Goal: Information Seeking & Learning: Check status

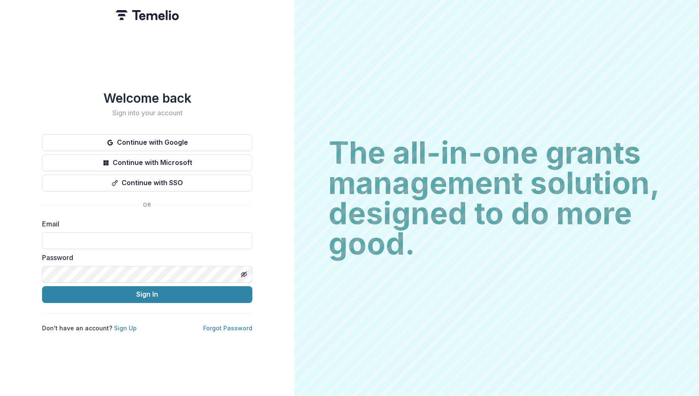
click at [61, 232] on input at bounding box center [147, 240] width 210 height 17
type input "*"
type input "**********"
click at [151, 296] on button "Sign In" at bounding box center [147, 294] width 210 height 17
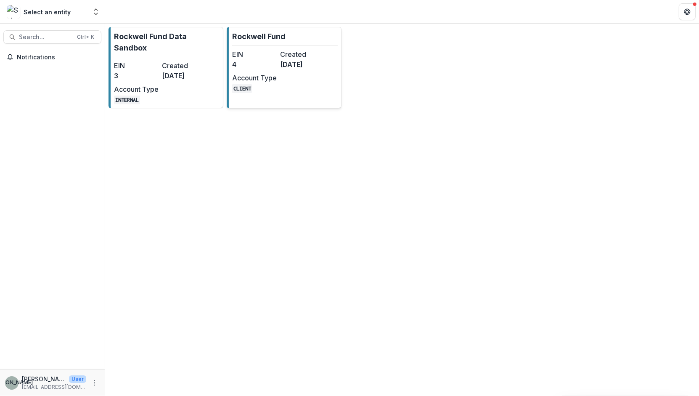
click at [304, 67] on dd "4 months ago" at bounding box center [302, 64] width 45 height 10
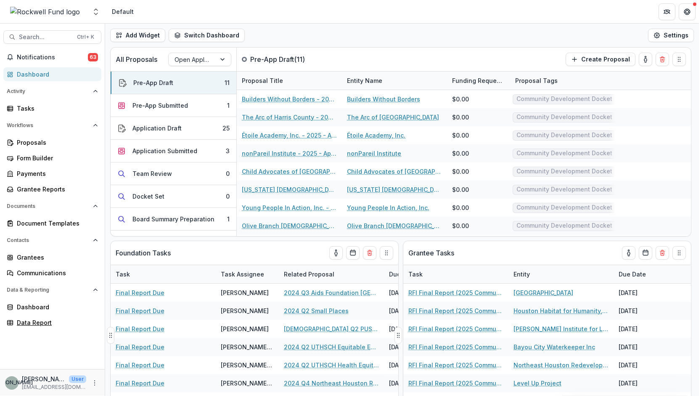
click at [31, 320] on div "Data Report" at bounding box center [56, 322] width 78 height 9
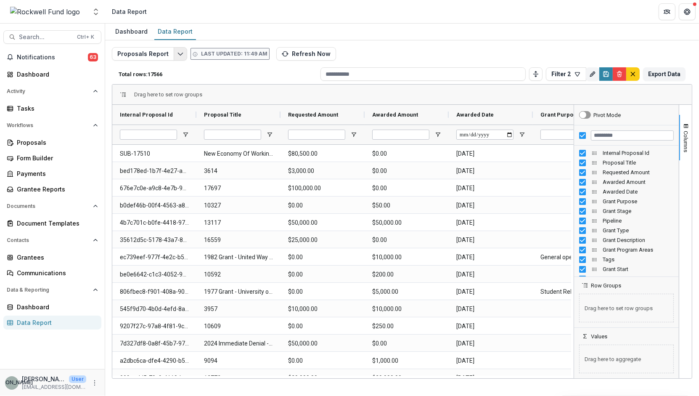
click at [180, 53] on icon "Edit selected report" at bounding box center [180, 53] width 7 height 7
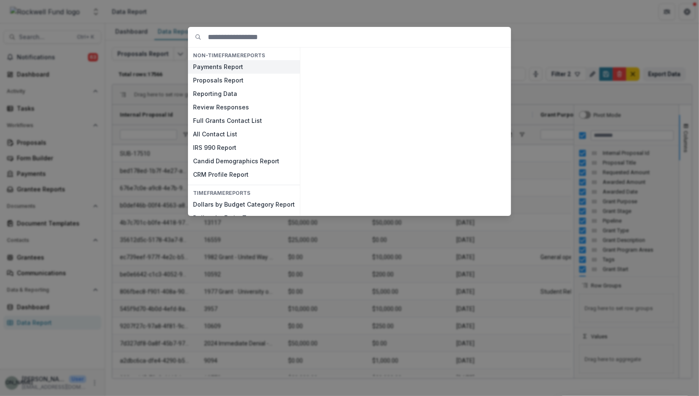
click at [209, 67] on button "Payments Report" at bounding box center [244, 66] width 112 height 13
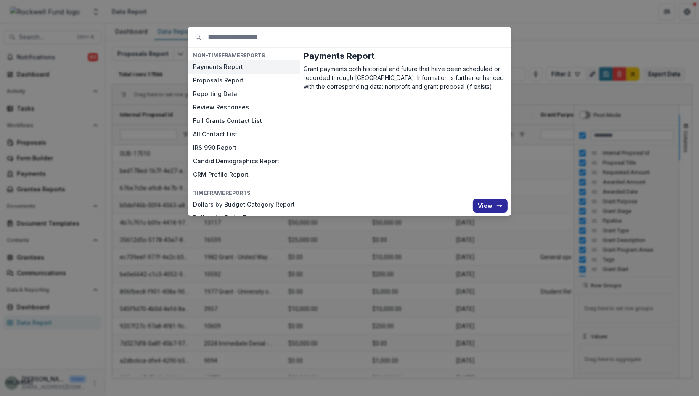
click at [482, 203] on button "View" at bounding box center [490, 205] width 35 height 13
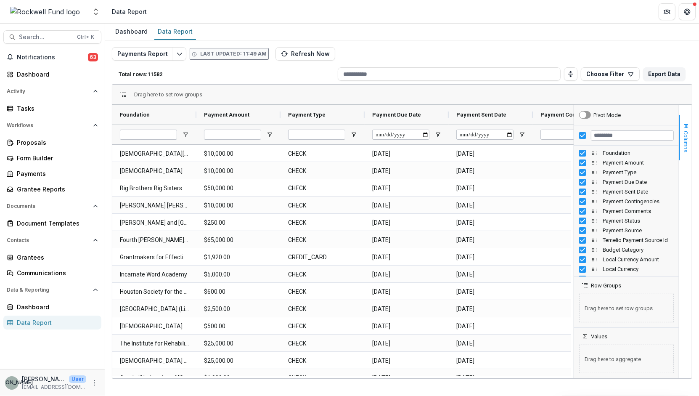
click at [686, 138] on span "Columns" at bounding box center [686, 141] width 6 height 21
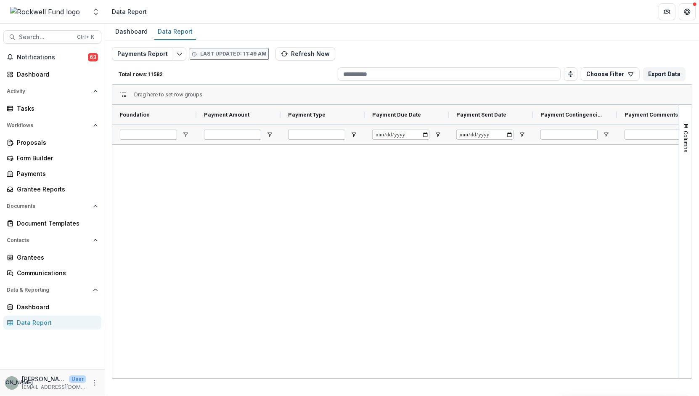
scroll to position [123301, 0]
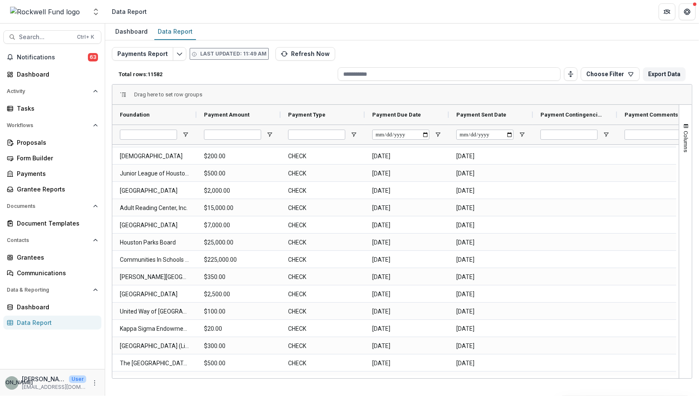
click at [44, 322] on div "Data Report" at bounding box center [56, 322] width 78 height 9
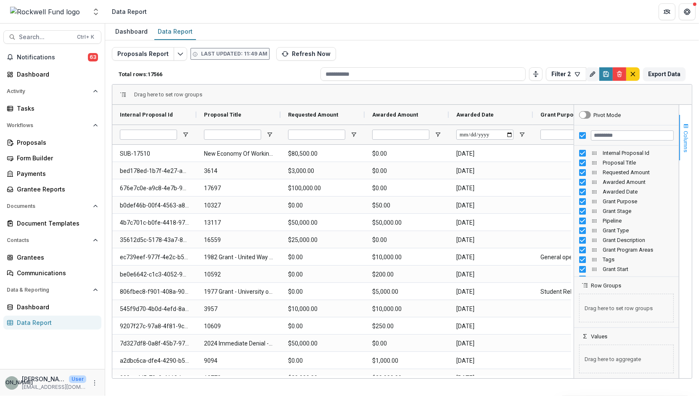
click at [687, 121] on button "Columns" at bounding box center [685, 137] width 13 height 45
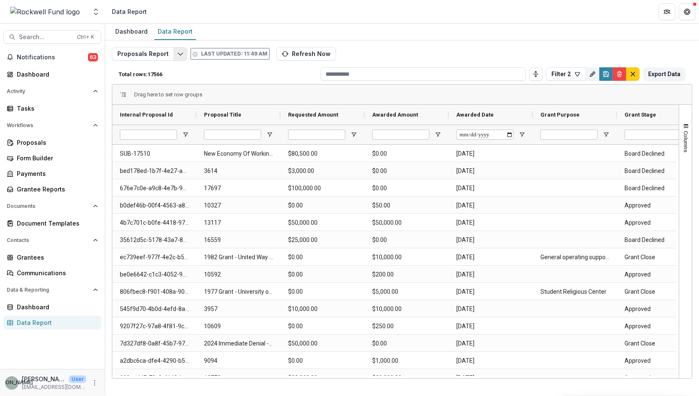
click at [178, 54] on polyline "Edit selected report" at bounding box center [180, 54] width 5 height 3
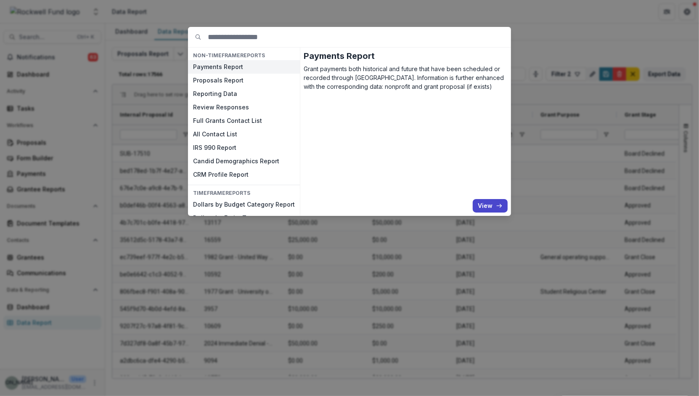
click at [503, 13] on div "NON-TIMEFRAME Reports Payments Report Proposals Report Reporting Data Review Re…" at bounding box center [349, 198] width 699 height 396
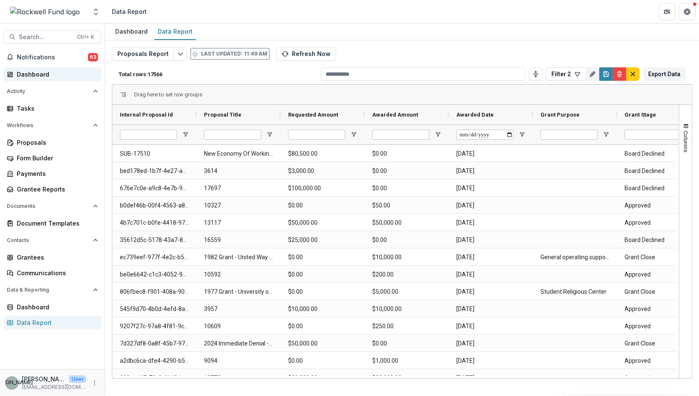
click at [30, 76] on div "Dashboard" at bounding box center [56, 74] width 78 height 9
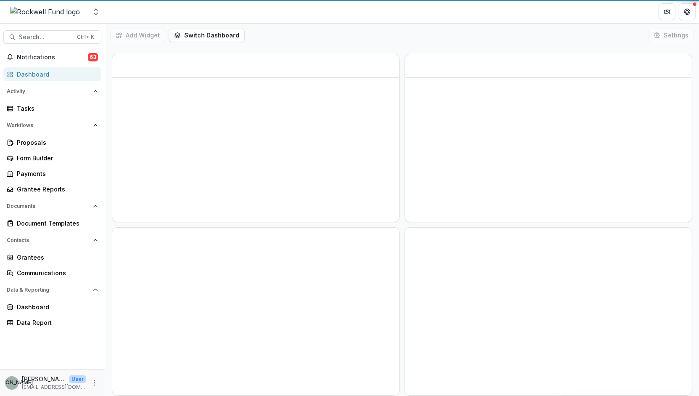
click at [386, 13] on header "Loading..." at bounding box center [402, 11] width 594 height 23
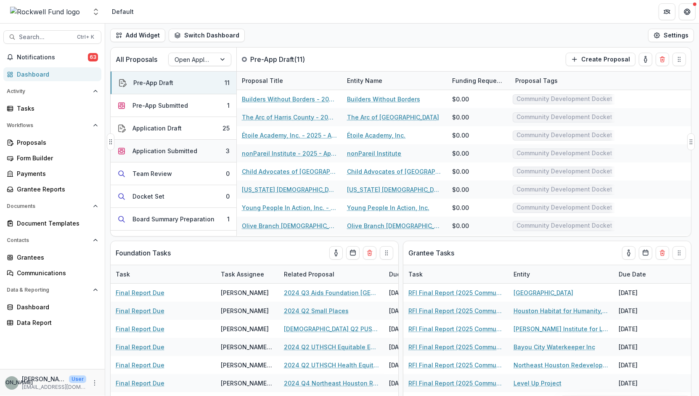
click at [199, 144] on button "Application Submitted 3" at bounding box center [174, 151] width 126 height 23
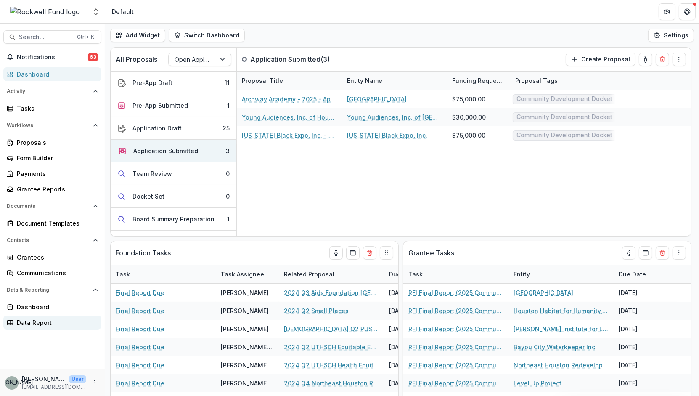
click at [33, 321] on div "Data Report" at bounding box center [56, 322] width 78 height 9
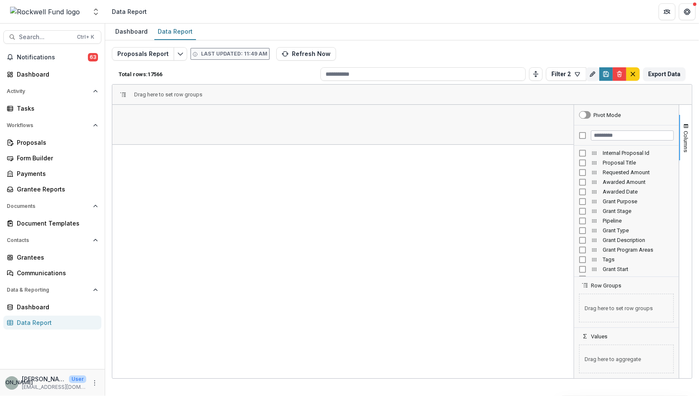
click at [676, 172] on div "Requested Amount" at bounding box center [626, 172] width 105 height 10
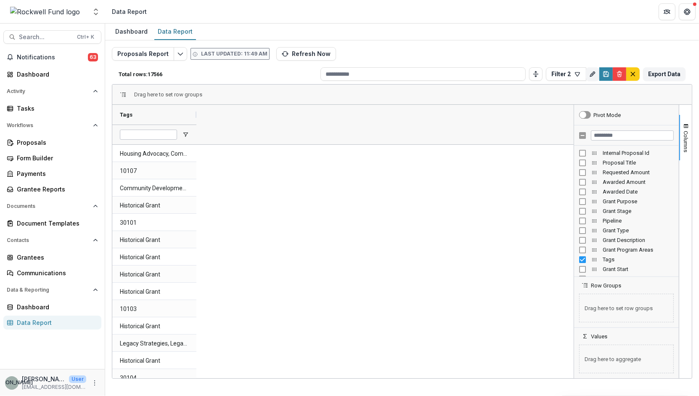
click at [581, 166] on div "Proposal Title" at bounding box center [626, 163] width 95 height 10
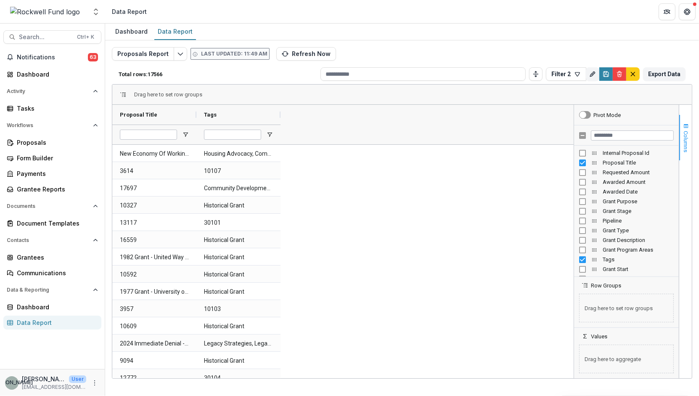
drag, startPoint x: 678, startPoint y: 148, endPoint x: 684, endPoint y: 156, distance: 9.4
click at [684, 156] on button "Columns" at bounding box center [685, 137] width 13 height 45
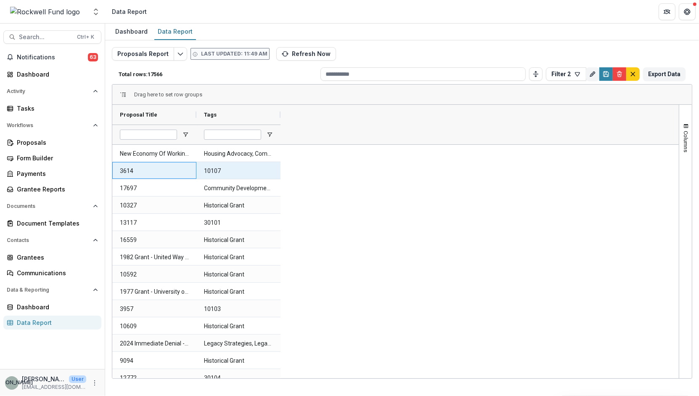
click at [127, 167] on Title-11025 "3614" at bounding box center [154, 170] width 69 height 17
click at [128, 169] on Title-11025 "3614" at bounding box center [154, 170] width 69 height 17
click at [138, 173] on Title-11025 "3614" at bounding box center [154, 170] width 69 height 17
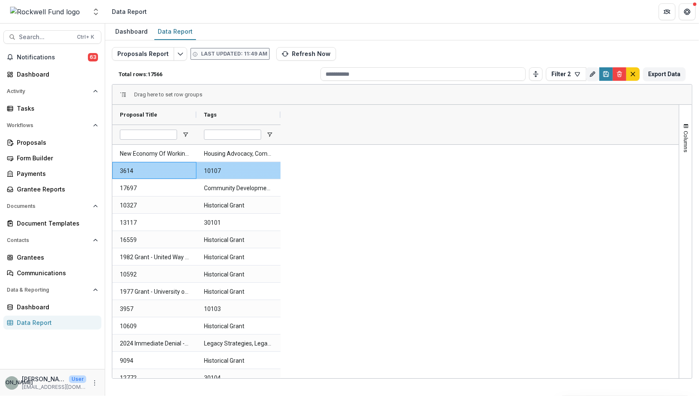
click at [127, 173] on Title-11025 "3614" at bounding box center [154, 170] width 69 height 17
click at [26, 32] on button "Search... Ctrl + K" at bounding box center [52, 36] width 98 height 13
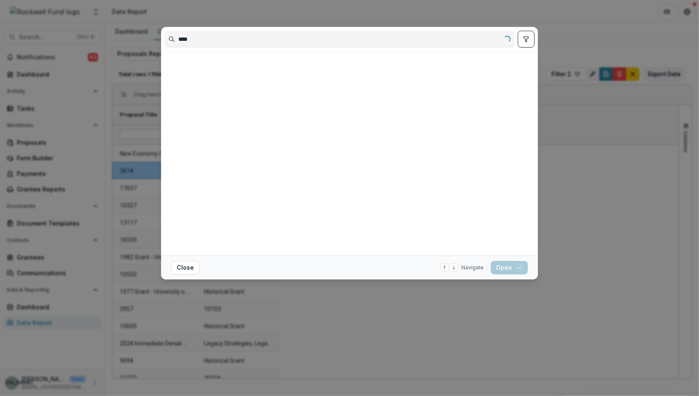
type input "****"
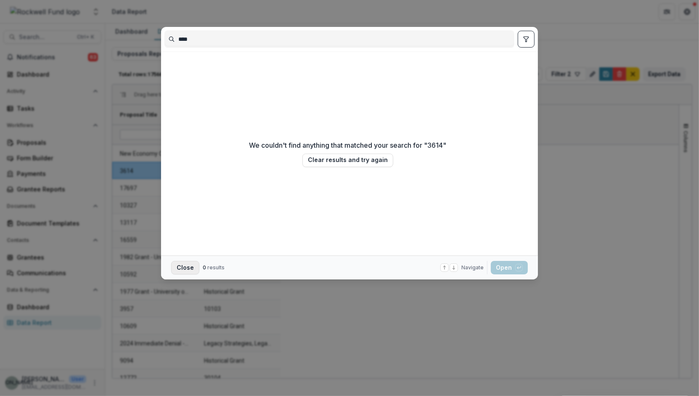
click at [182, 262] on button "Close" at bounding box center [185, 267] width 28 height 13
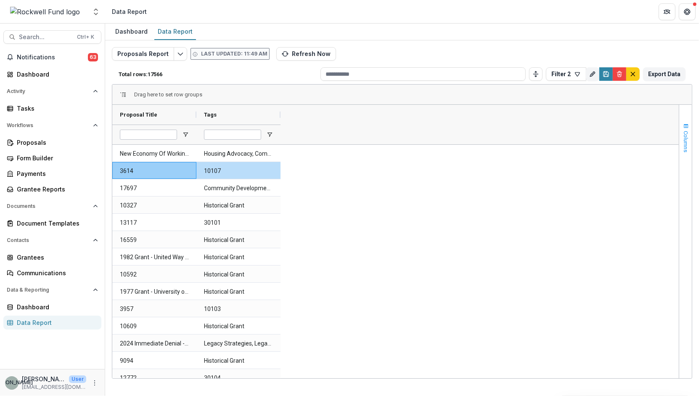
click at [688, 125] on span "button" at bounding box center [685, 126] width 7 height 7
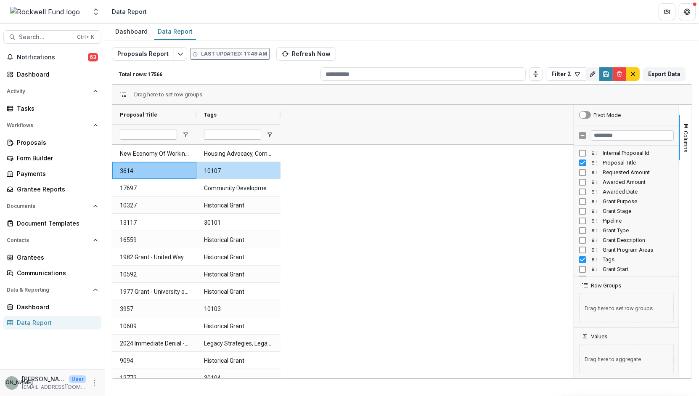
drag, startPoint x: 581, startPoint y: 156, endPoint x: 586, endPoint y: 149, distance: 8.3
click at [586, 149] on div "Internal Proposal Id" at bounding box center [626, 153] width 95 height 10
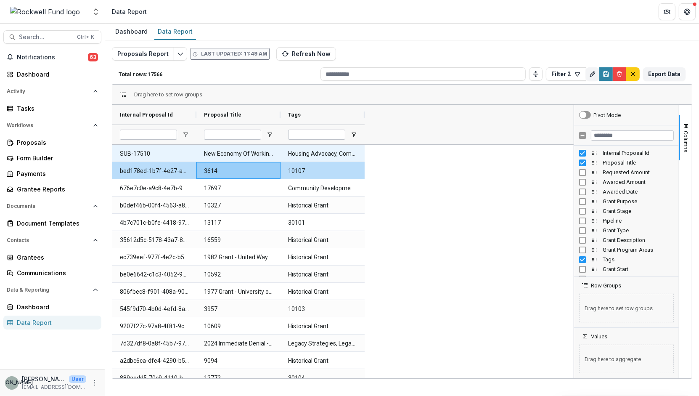
click at [132, 151] on Id-11072 "SUB-17510" at bounding box center [154, 153] width 69 height 17
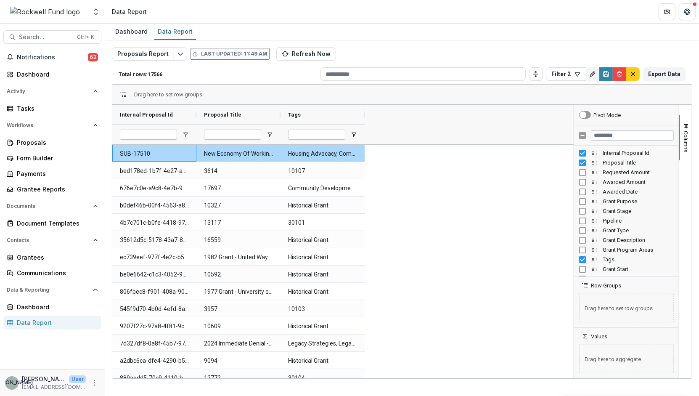
click at [132, 151] on Id-11072 "SUB-17510" at bounding box center [154, 153] width 69 height 17
click at [136, 152] on Id-11072 "SUB-17510" at bounding box center [154, 153] width 69 height 17
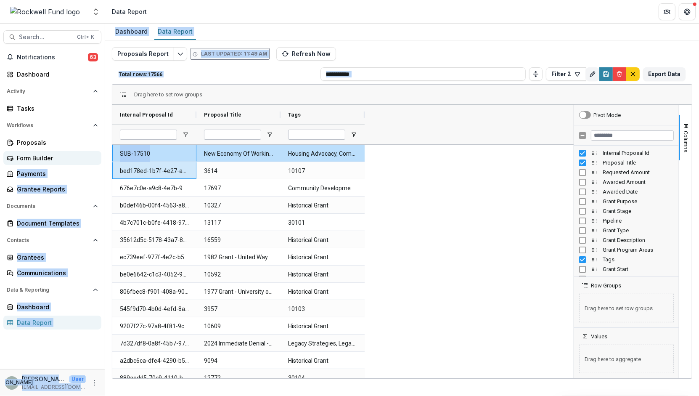
drag, startPoint x: 158, startPoint y: 154, endPoint x: 82, endPoint y: 160, distance: 76.3
click at [82, 160] on main "Search... Ctrl + K Notifications 63 Dashboard Activity Tasks Workflows Proposal…" at bounding box center [349, 210] width 699 height 372
click at [412, 120] on div "Internal Proposal Id Proposal Title Tags" at bounding box center [342, 125] width 461 height 40
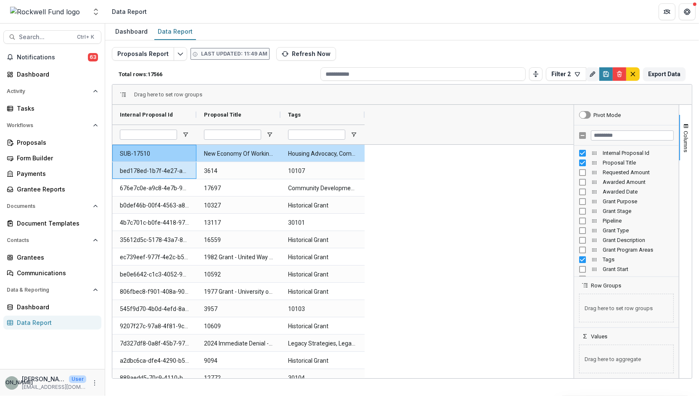
drag, startPoint x: 678, startPoint y: 141, endPoint x: 686, endPoint y: 163, distance: 23.1
click at [686, 163] on div "Columns" at bounding box center [685, 241] width 13 height 273
click at [177, 55] on icon "Edit selected report" at bounding box center [180, 53] width 7 height 7
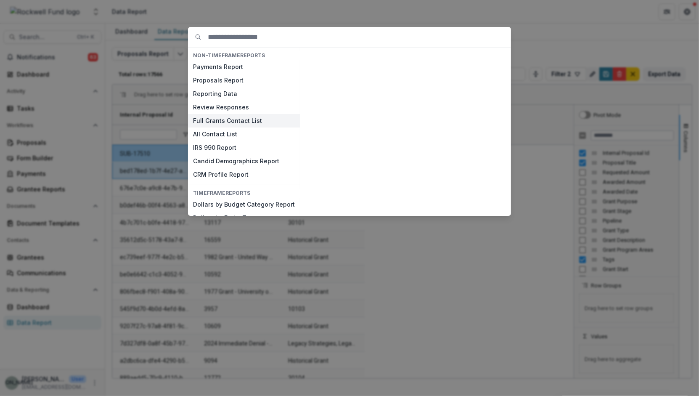
click at [210, 119] on button "Full Grants Contact List" at bounding box center [244, 120] width 112 height 13
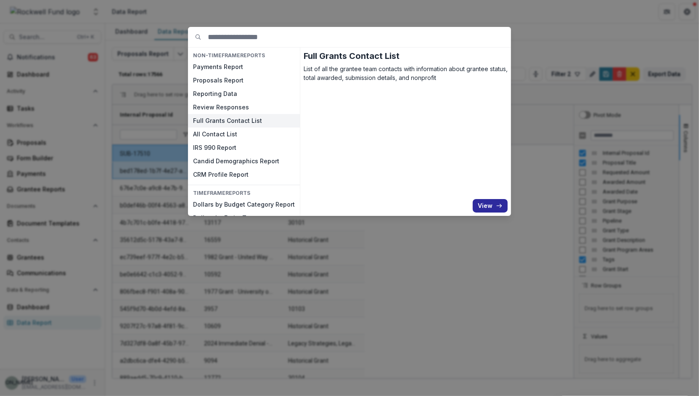
click at [486, 209] on button "View" at bounding box center [490, 205] width 35 height 13
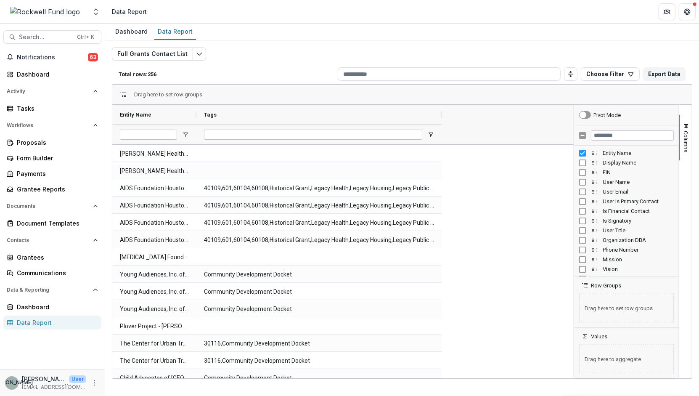
drag, startPoint x: 281, startPoint y: 111, endPoint x: 441, endPoint y: 137, distance: 162.7
click at [441, 137] on div "Entity Name Tags" at bounding box center [278, 125] width 332 height 40
